Goal: Use online tool/utility

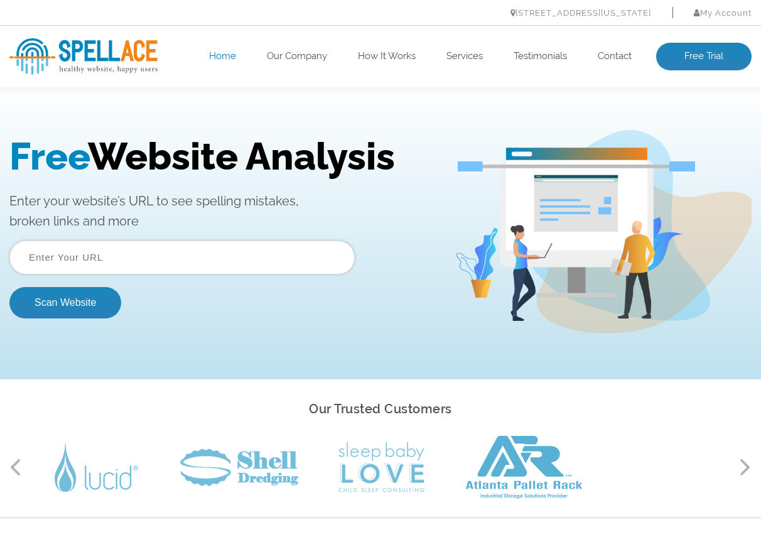
click at [282, 266] on input "text" at bounding box center [181, 257] width 345 height 34
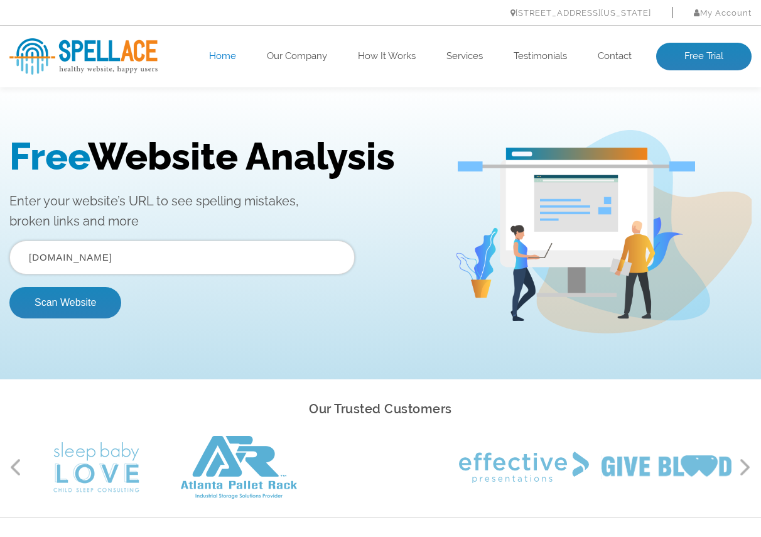
type input "[DOMAIN_NAME]"
click at [9, 287] on button "Scan Website" at bounding box center [65, 302] width 112 height 31
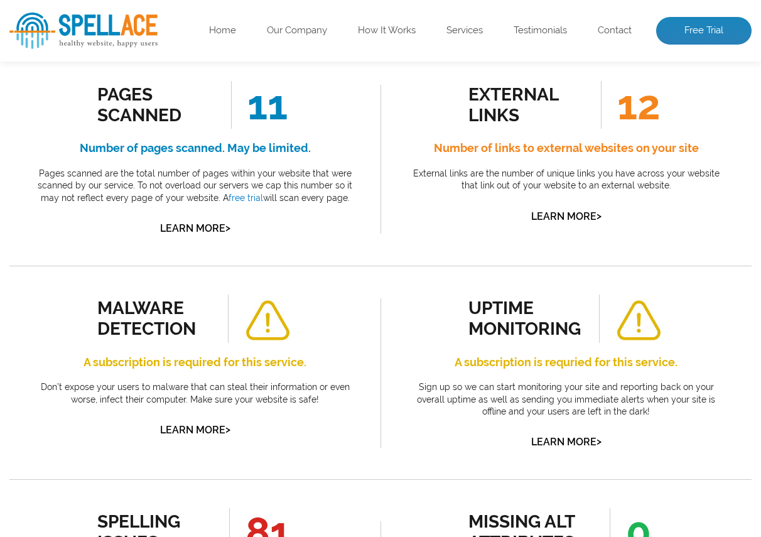
scroll to position [126, 0]
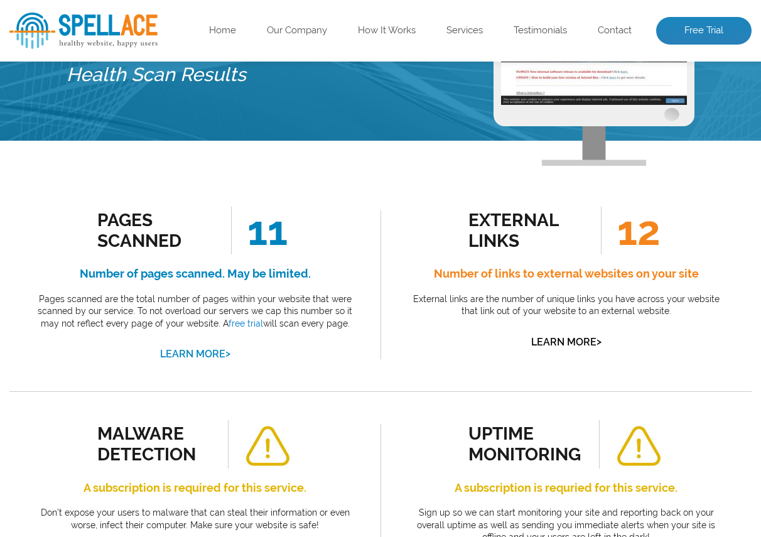
click at [193, 355] on link "Learn More >" at bounding box center [195, 354] width 70 height 12
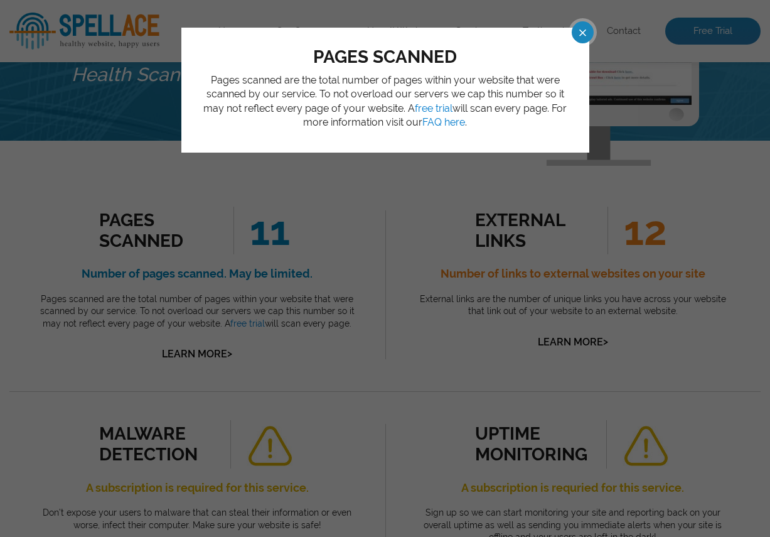
click at [583, 34] on span at bounding box center [572, 32] width 22 height 22
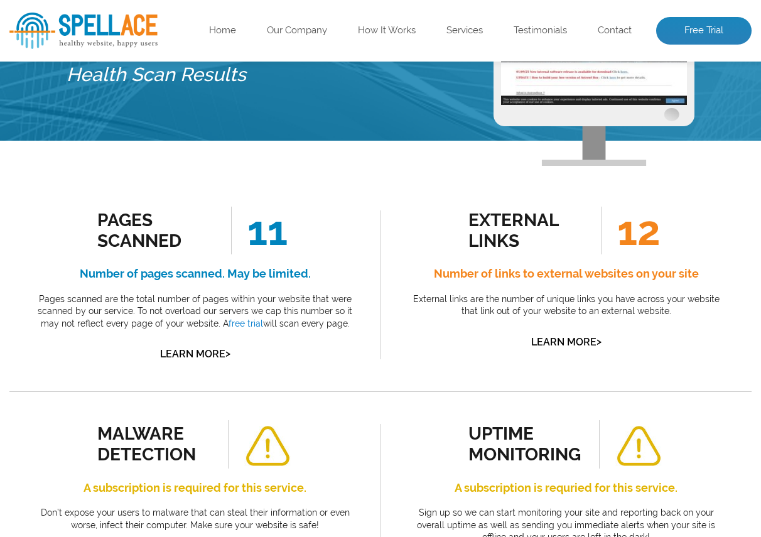
scroll to position [0, 0]
